Goal: Navigation & Orientation: Understand site structure

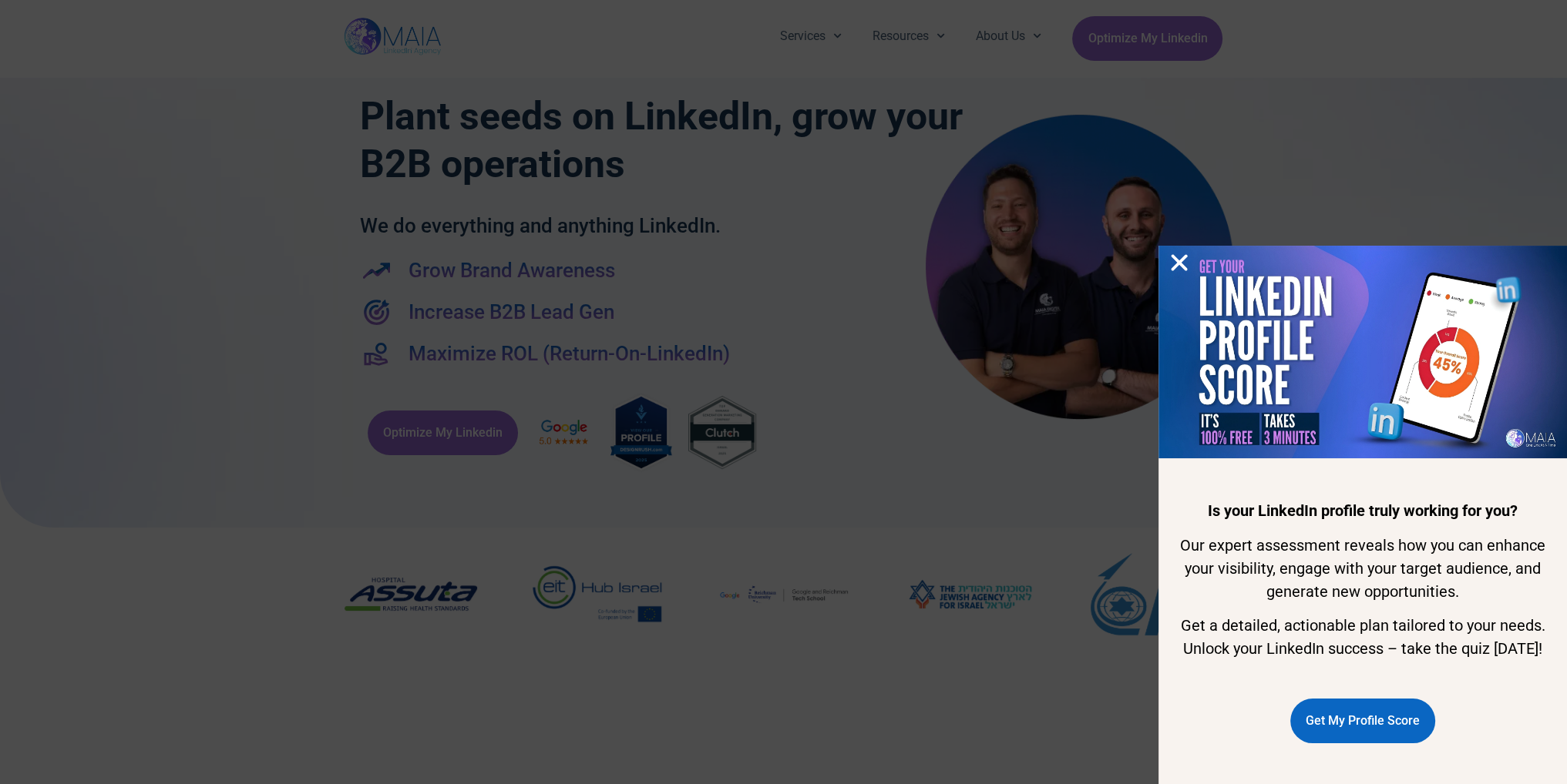
click at [808, 283] on div "Is your LinkedIn profile truly working for you? Our expert assessment reveals h…" at bounding box center [784, 392] width 1567 height 784
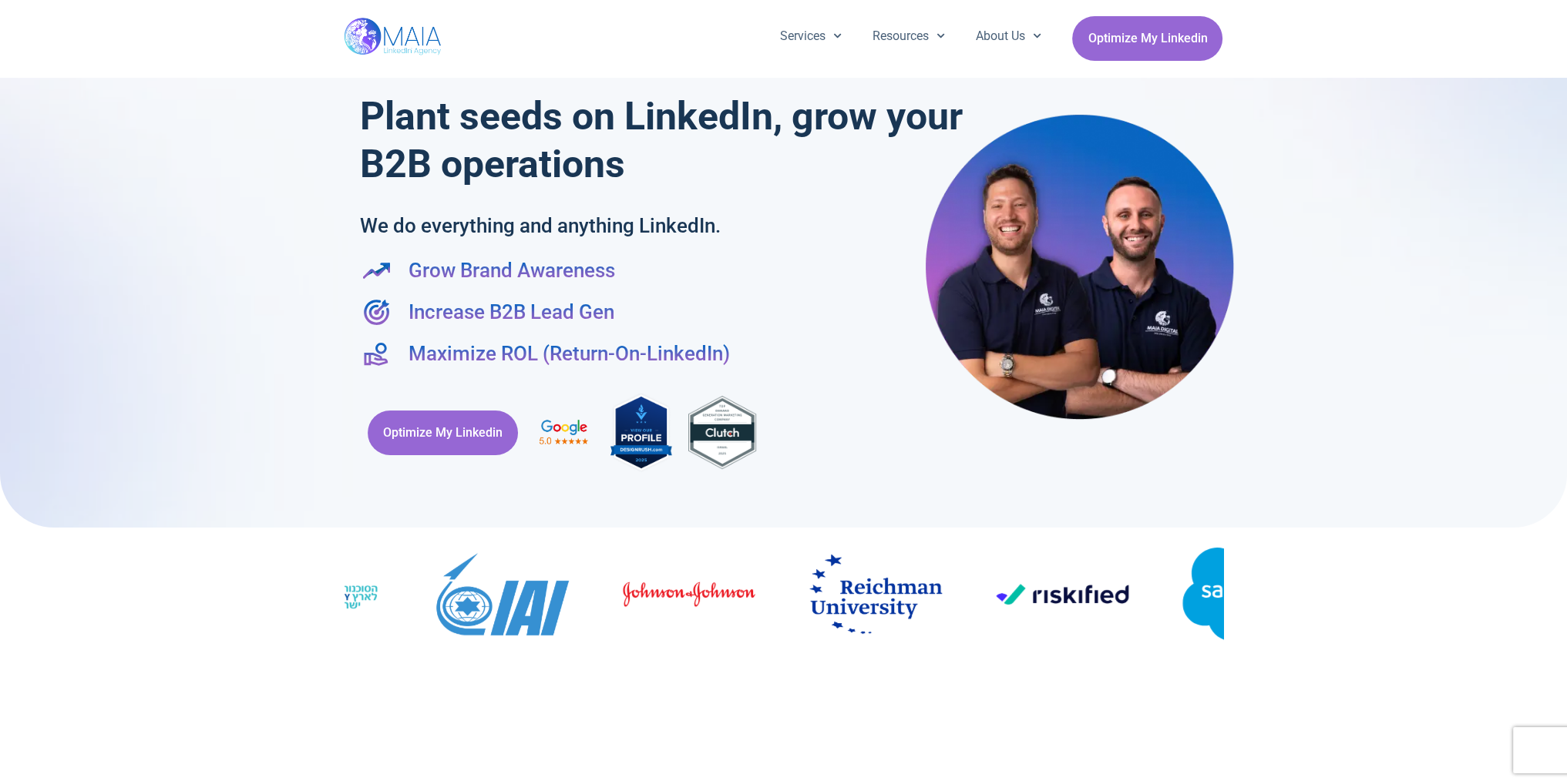
click at [1384, 613] on div at bounding box center [784, 596] width 1567 height 138
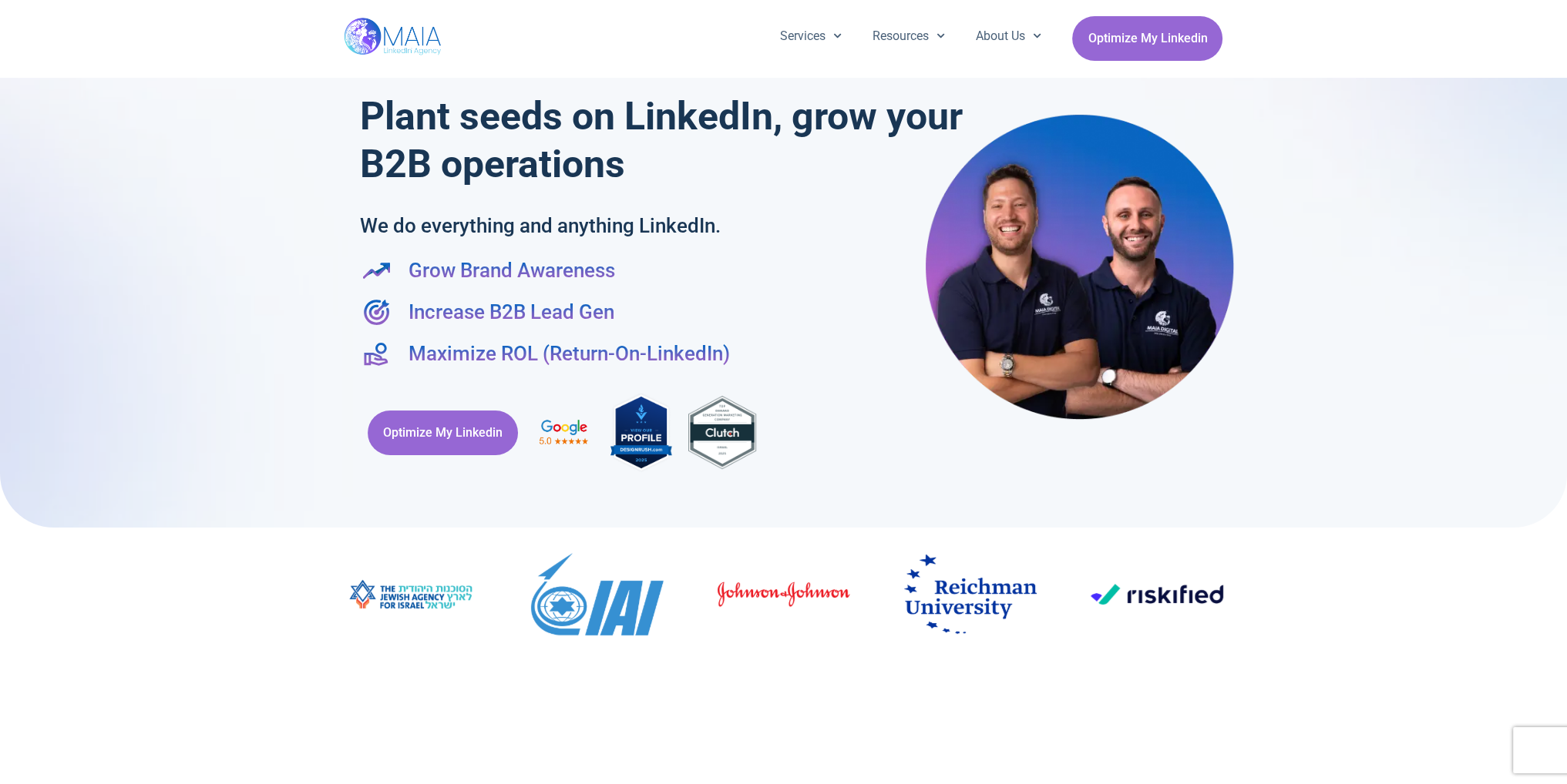
click at [662, 635] on figure "9 / 19" at bounding box center [596, 597] width 132 height 88
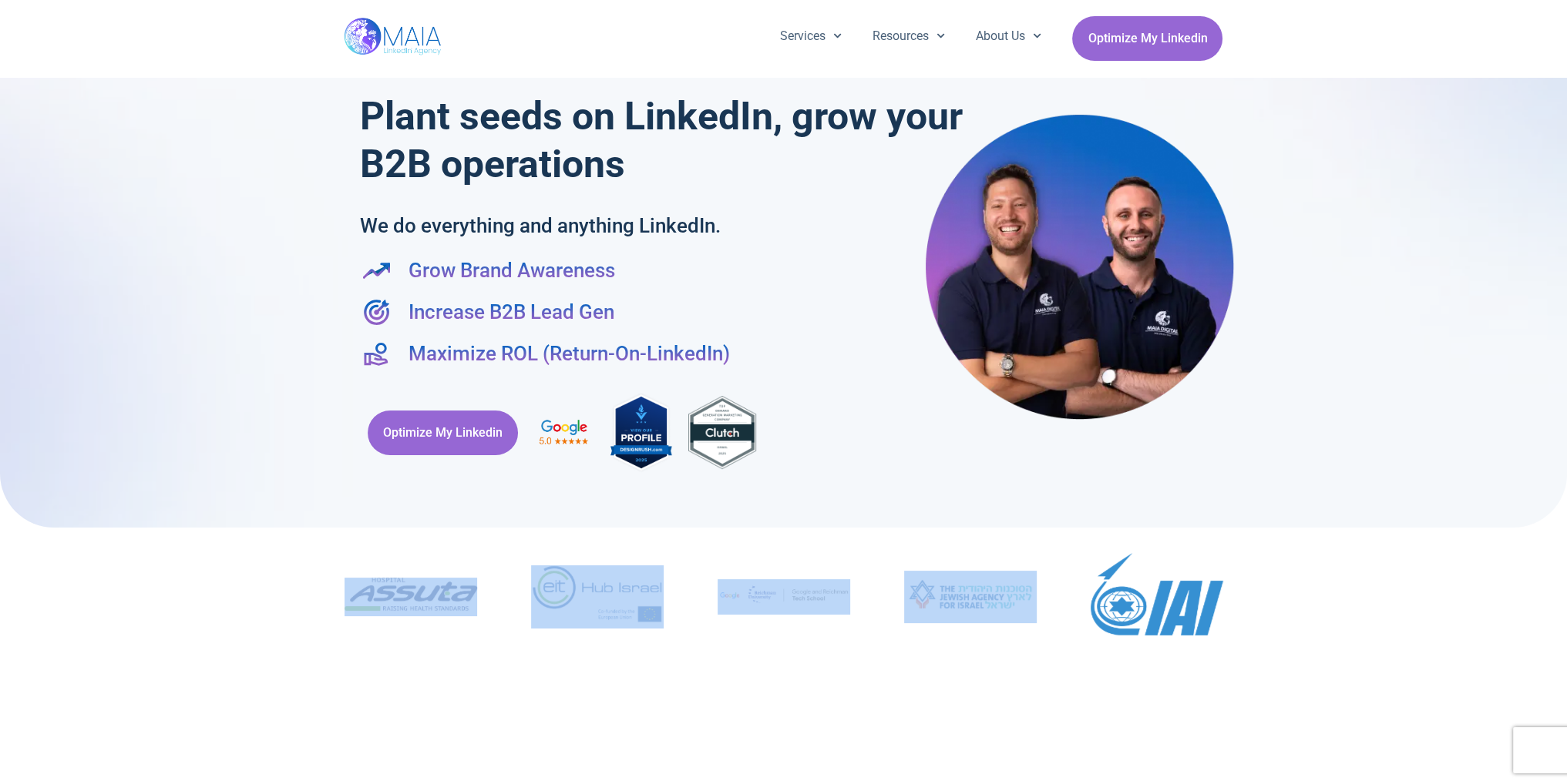
drag, startPoint x: 899, startPoint y: 615, endPoint x: 992, endPoint y: 618, distance: 93.0
click at [992, 618] on div "Image Carousel" at bounding box center [784, 596] width 879 height 138
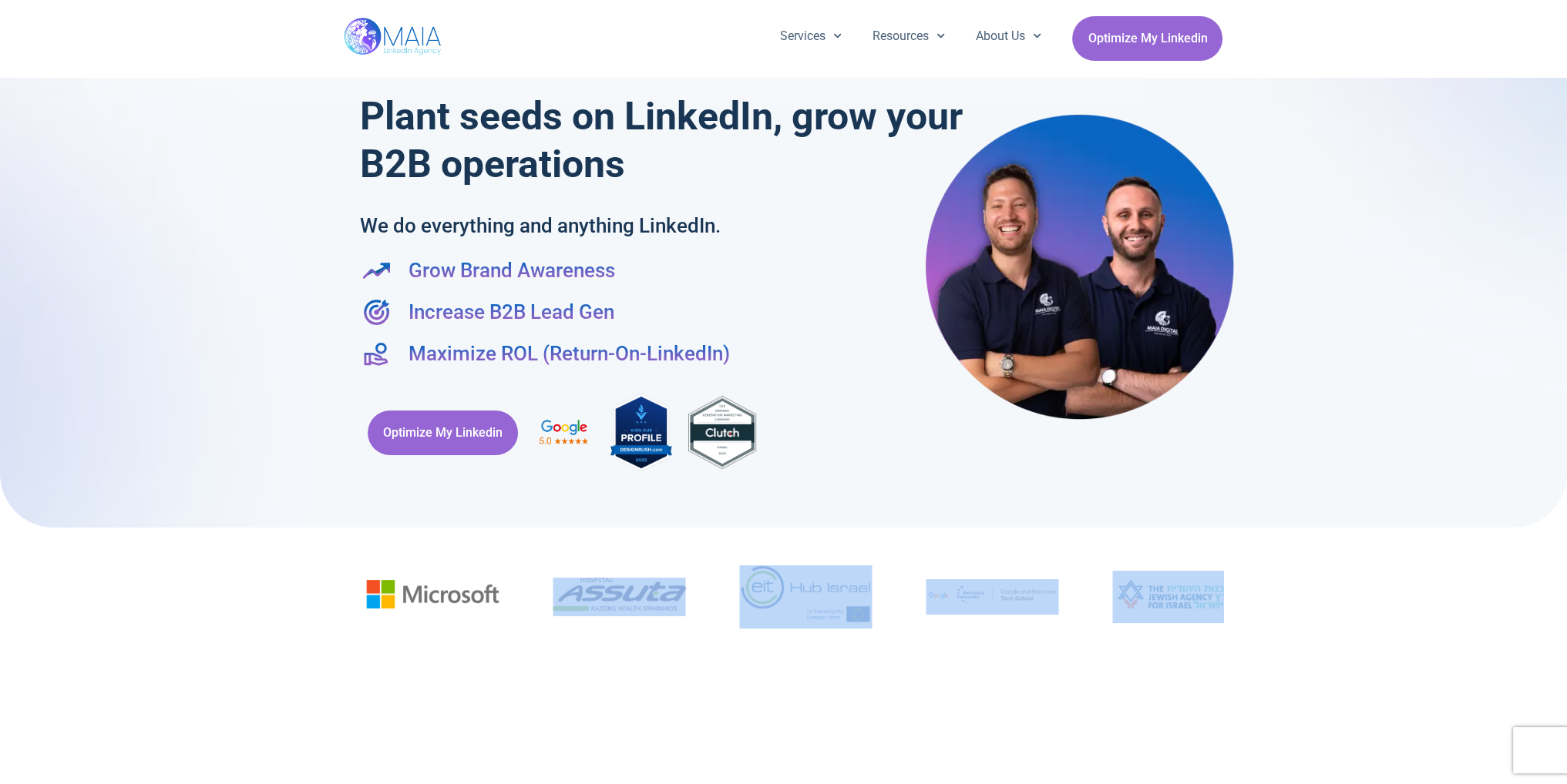
click at [928, 612] on figure "7 / 19" at bounding box center [991, 597] width 132 height 35
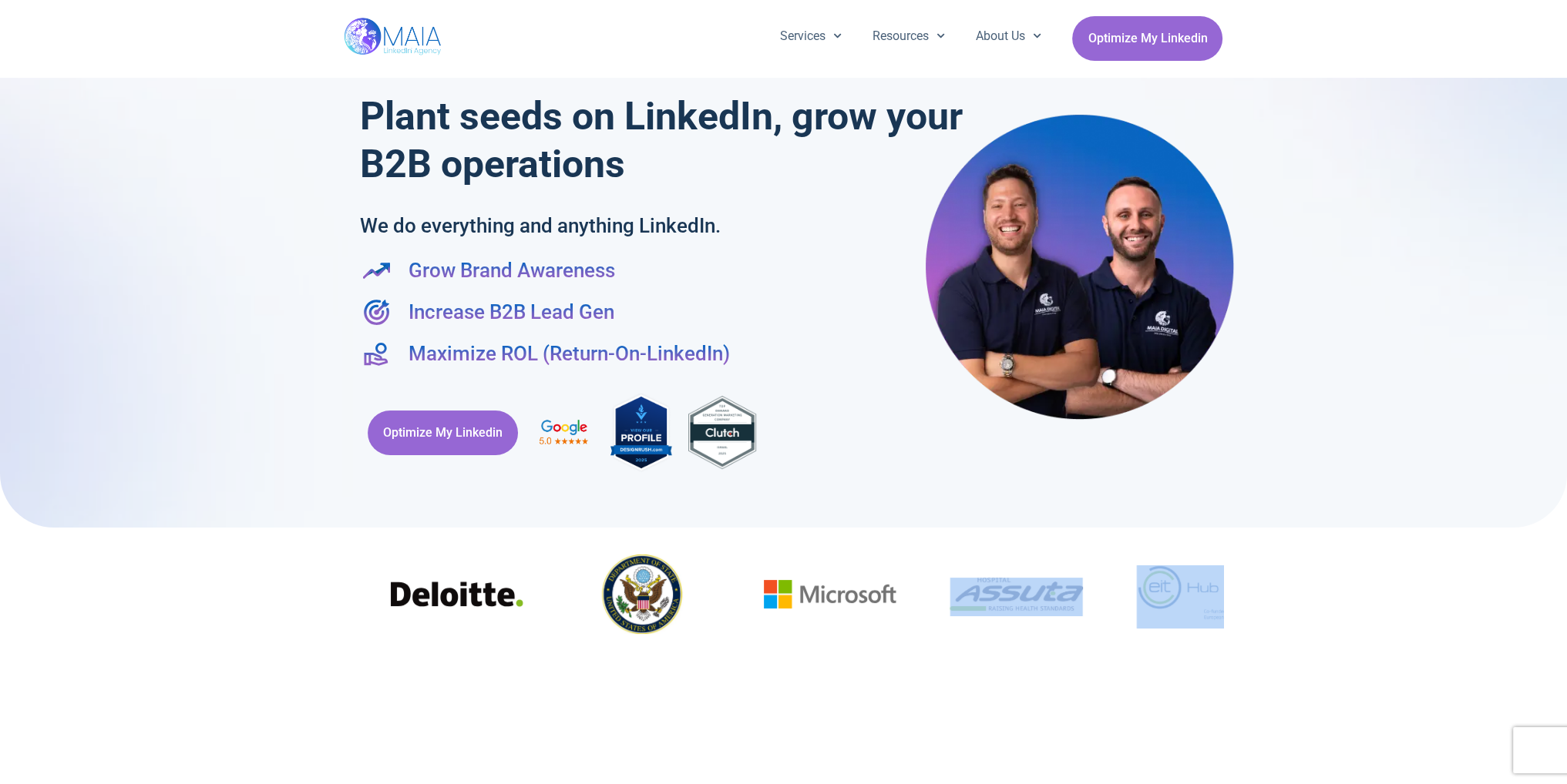
click at [895, 609] on figure "4 / 19" at bounding box center [829, 597] width 132 height 34
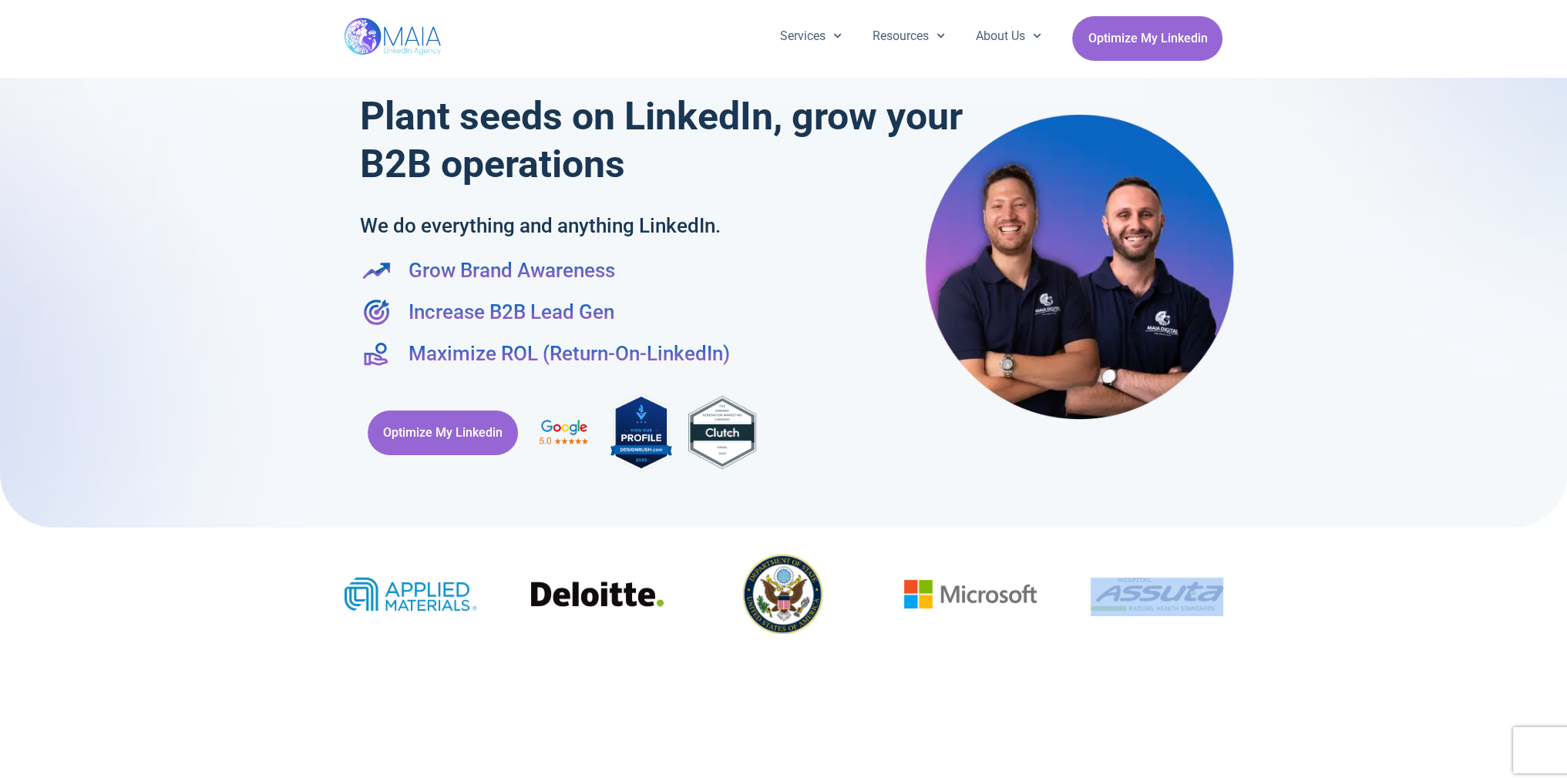
click at [663, 610] on figure "2 / 19" at bounding box center [597, 597] width 132 height 34
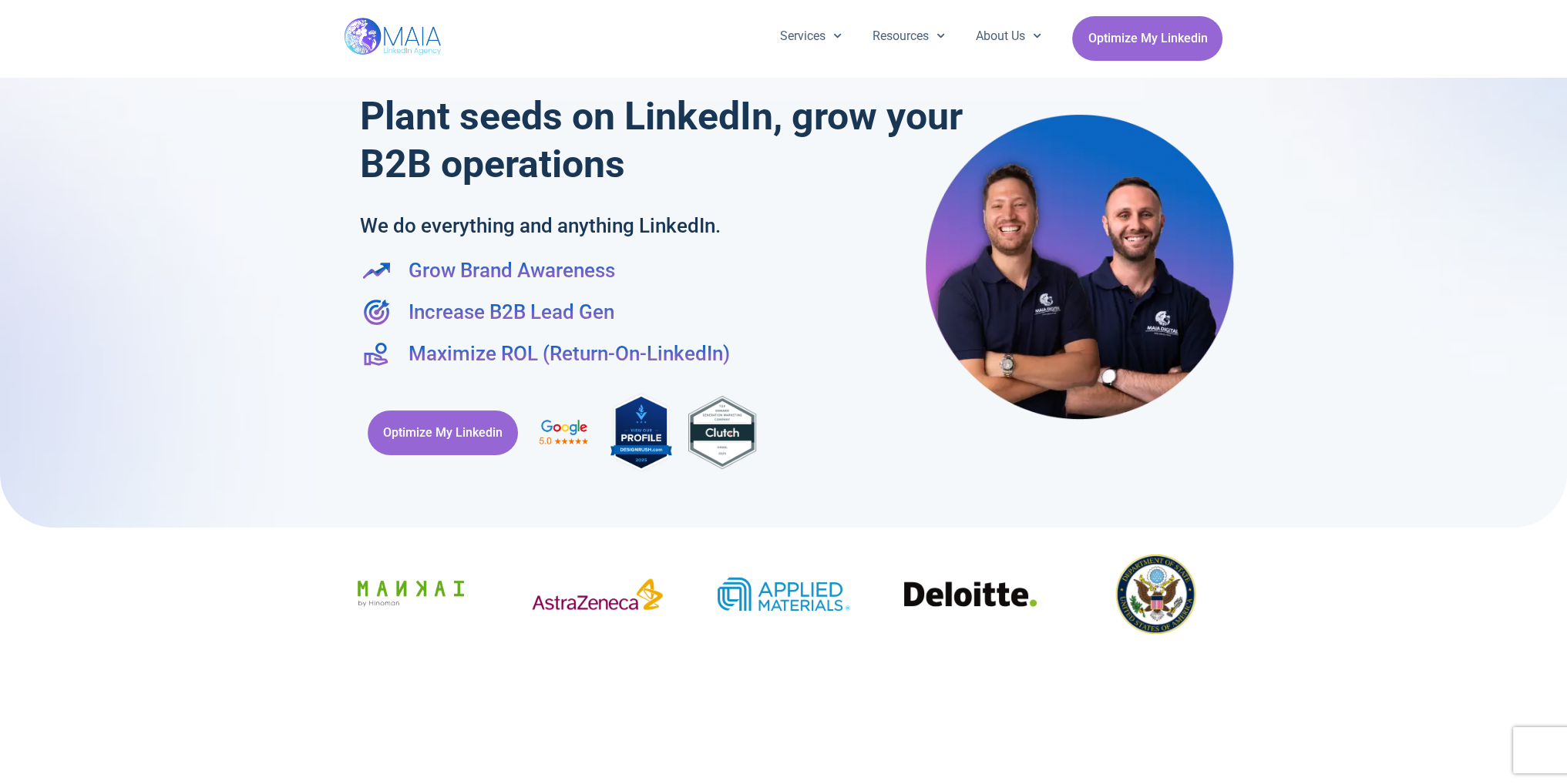
click at [663, 594] on div "Image Carousel" at bounding box center [224, 596] width 879 height 138
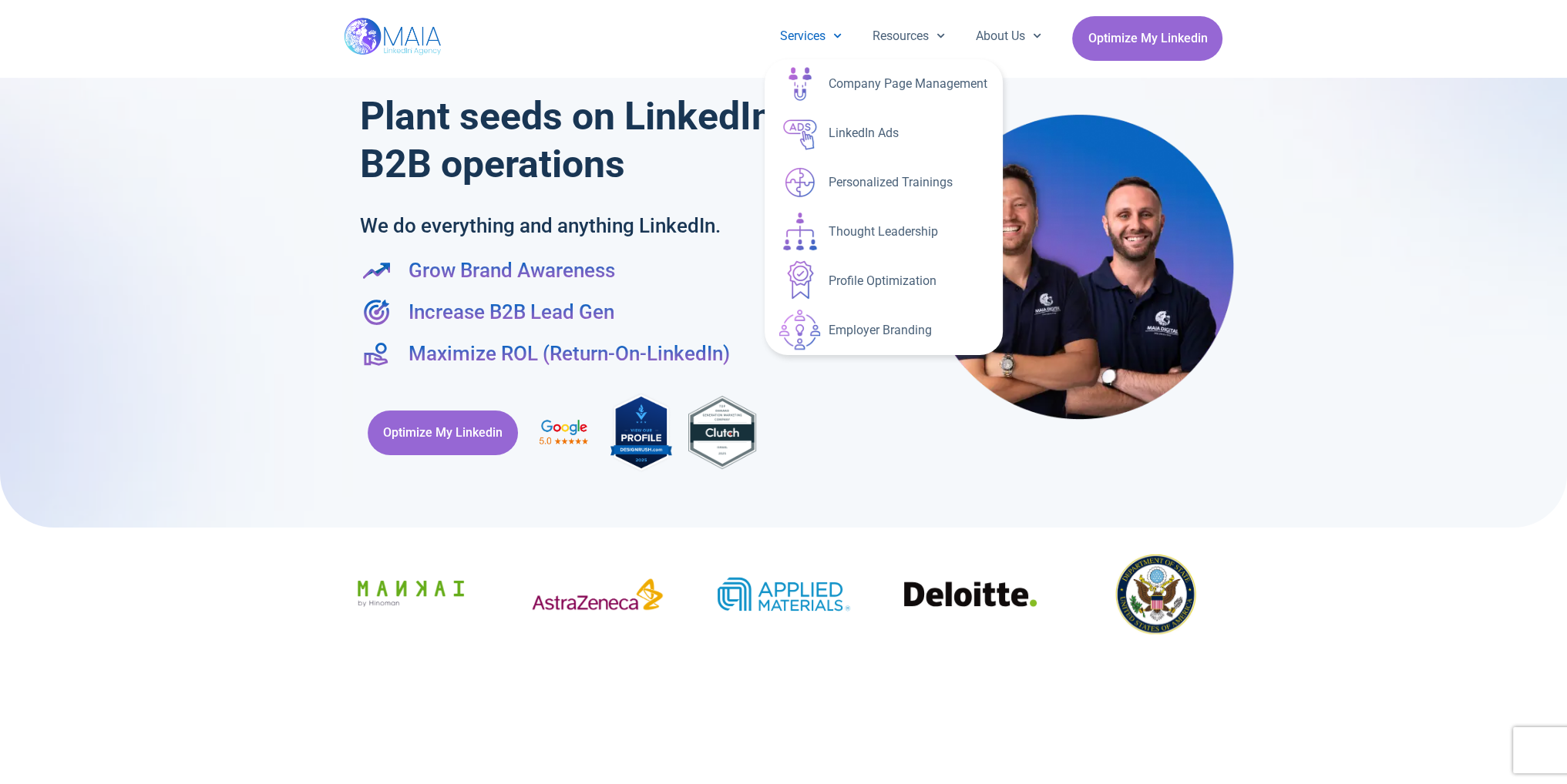
click at [833, 38] on icon "Menu" at bounding box center [837, 35] width 8 height 8
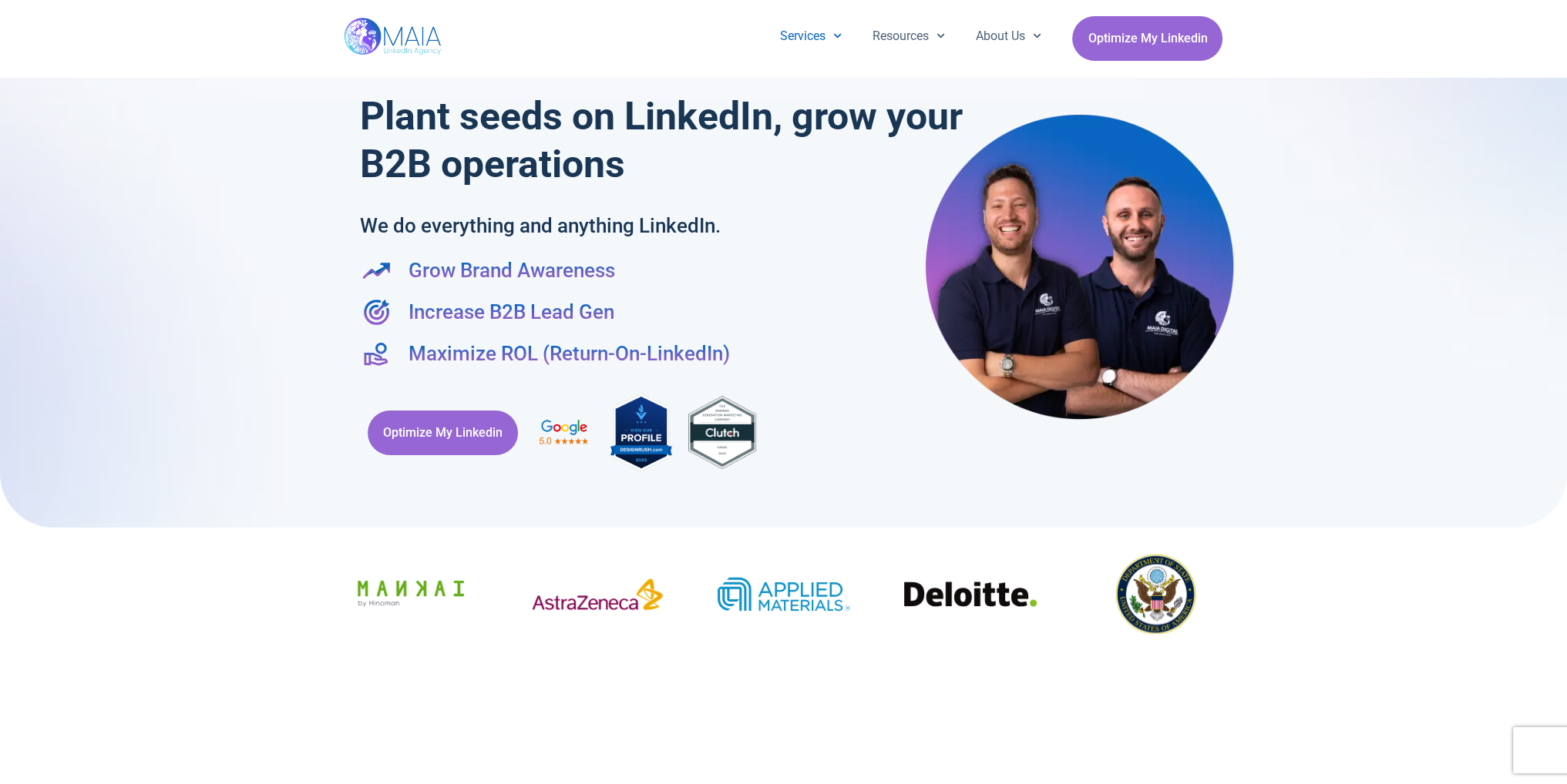
click at [833, 38] on icon "Menu" at bounding box center [837, 35] width 8 height 8
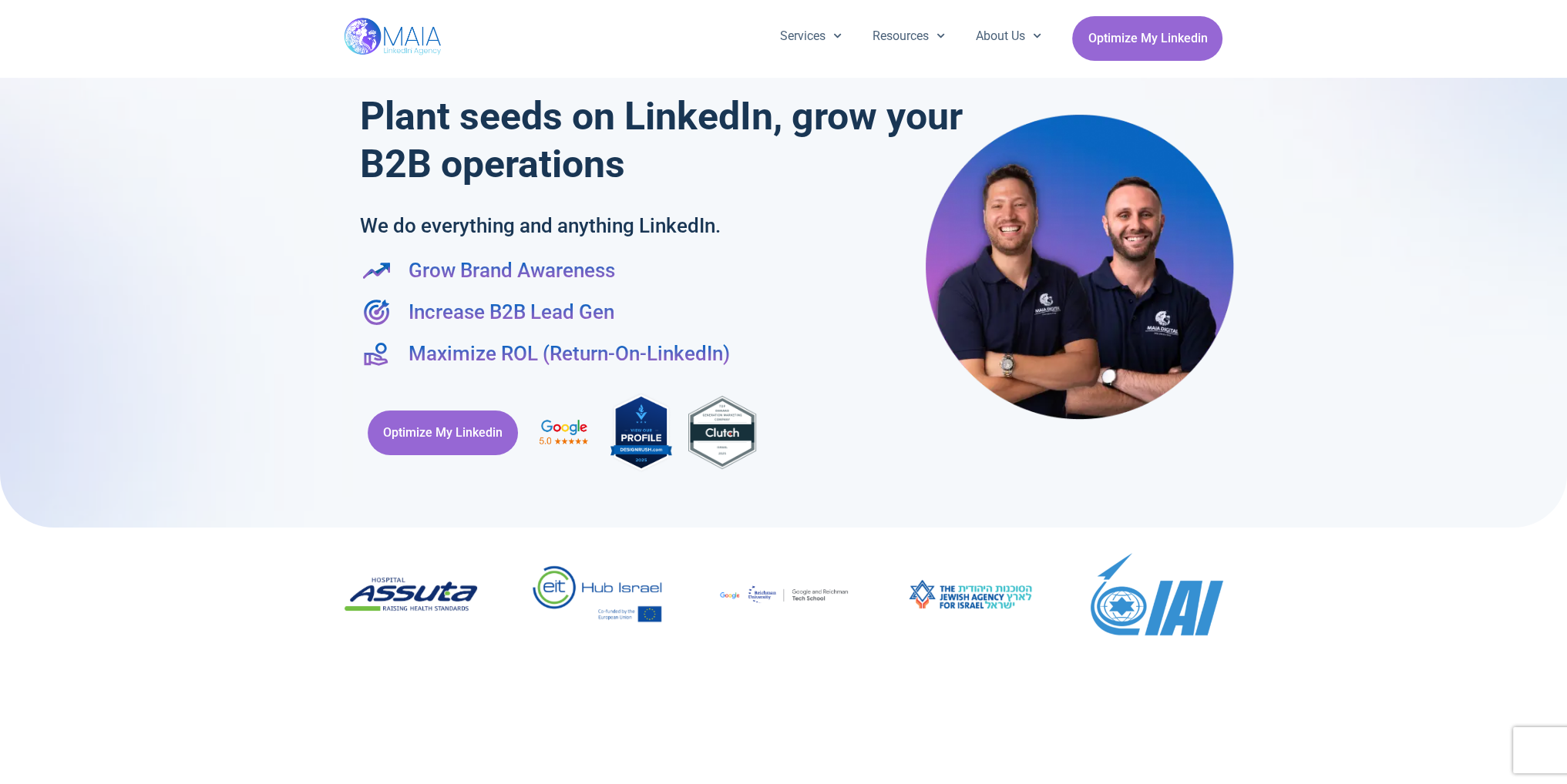
click at [780, 547] on div "Image Carousel" at bounding box center [784, 596] width 879 height 138
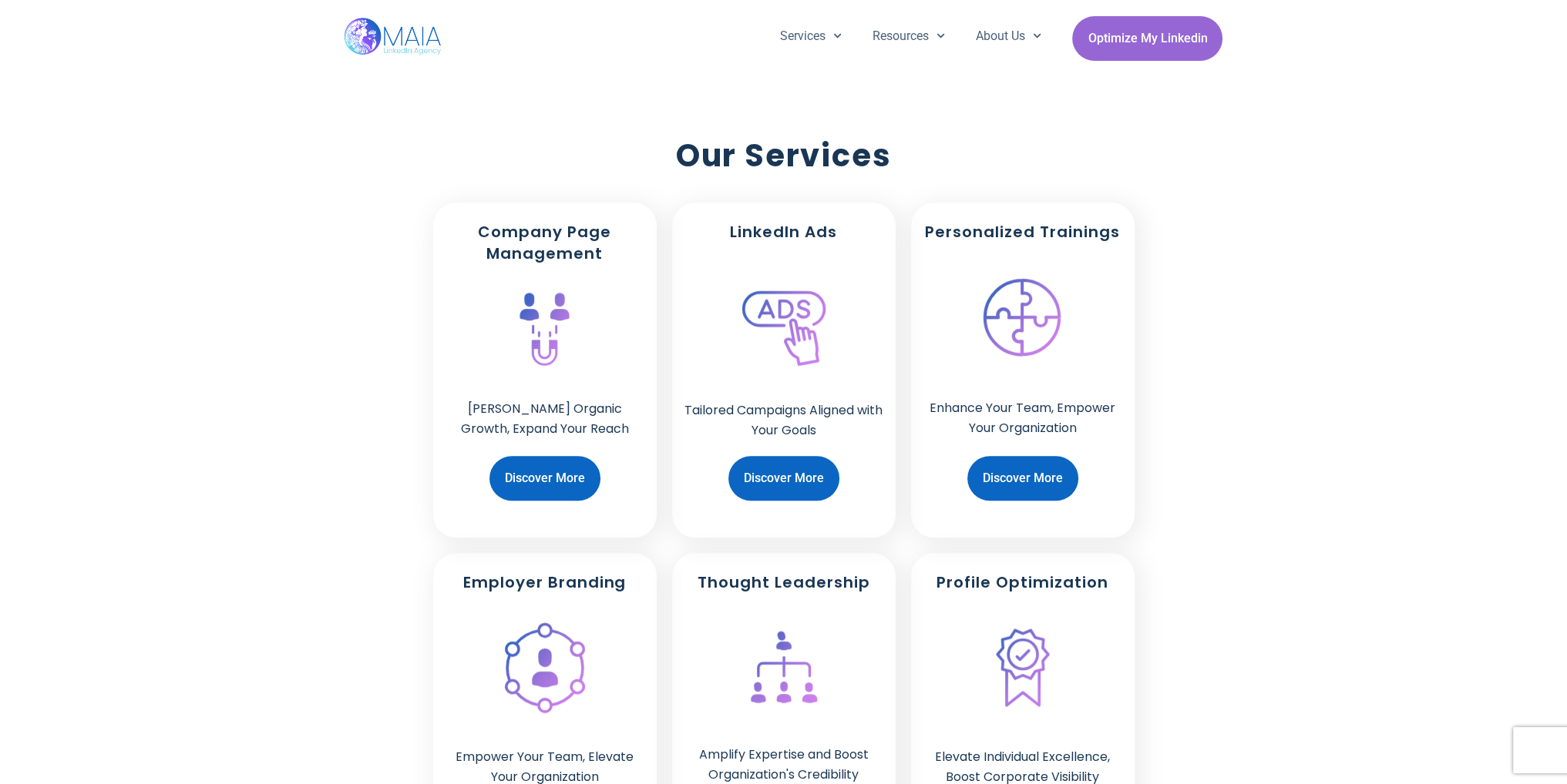
scroll to position [1079, 0]
